Goal: Navigation & Orientation: Find specific page/section

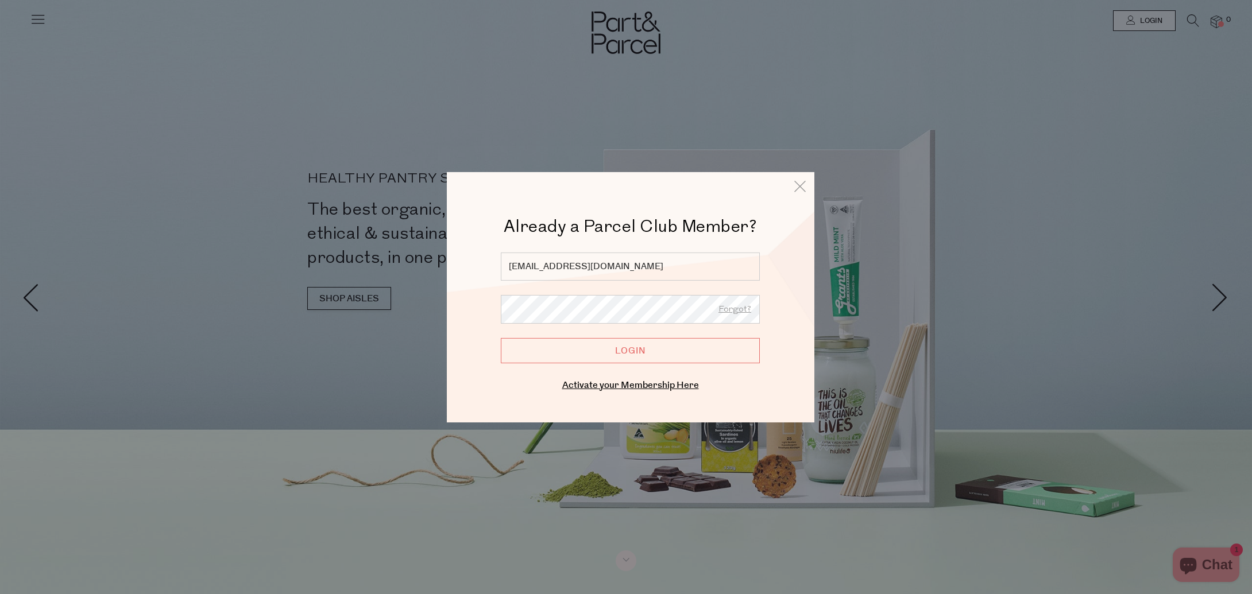
click at [663, 359] on input "Login" at bounding box center [630, 350] width 259 height 25
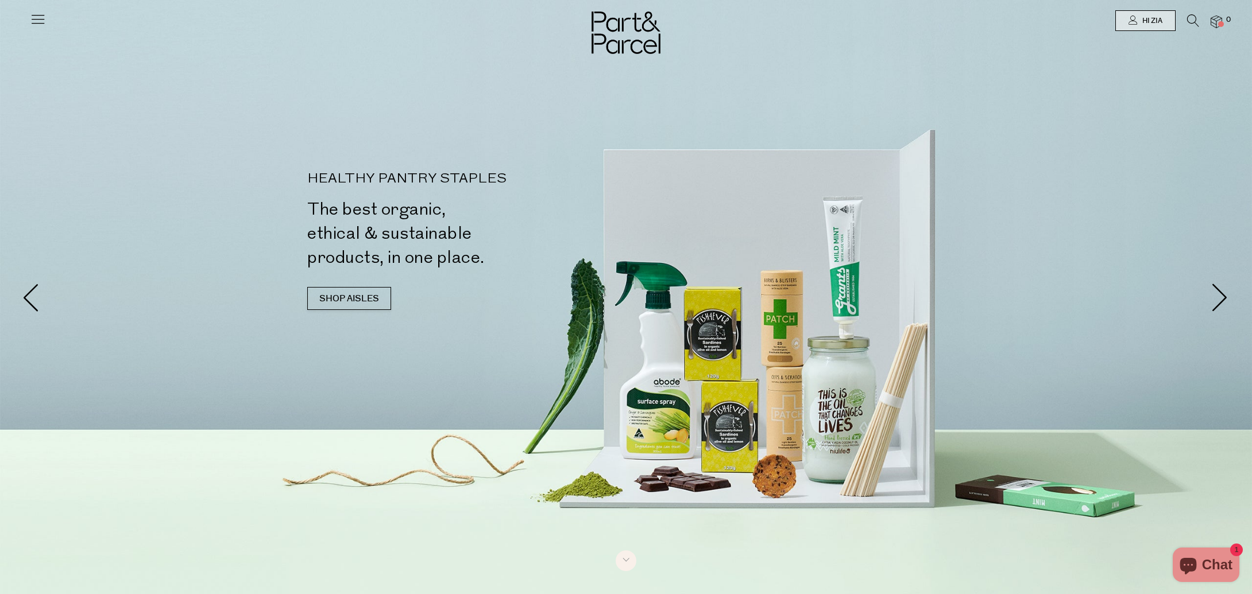
click at [41, 20] on icon at bounding box center [38, 19] width 16 height 16
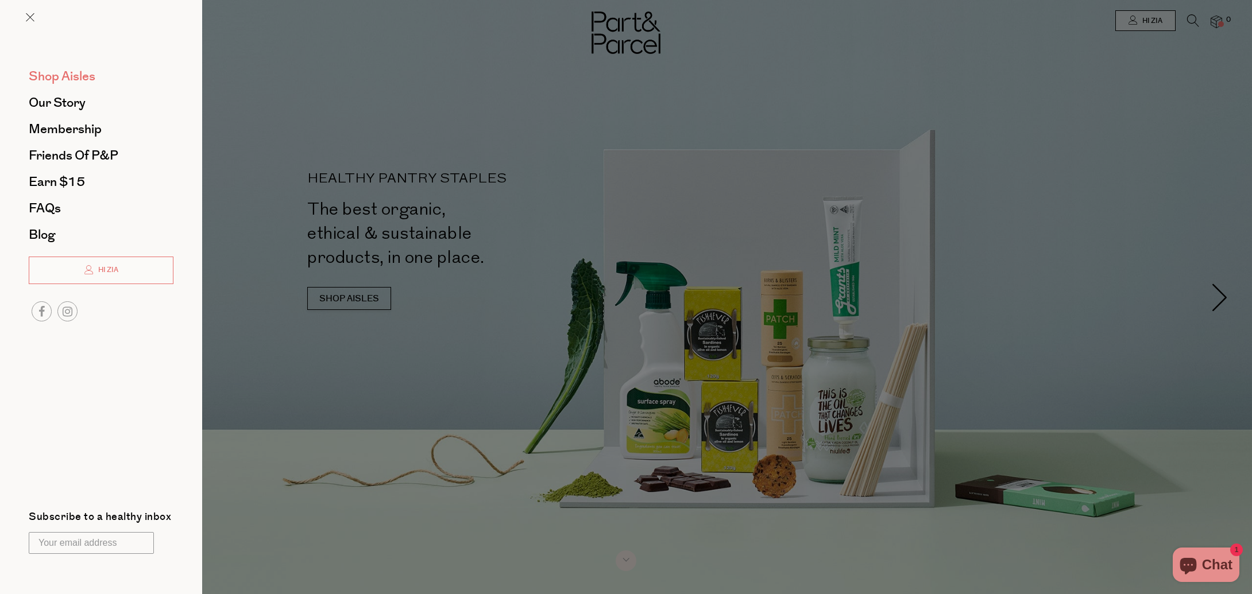
click at [67, 76] on span "Shop Aisles" at bounding box center [62, 76] width 67 height 18
